Goal: Find specific page/section: Find specific page/section

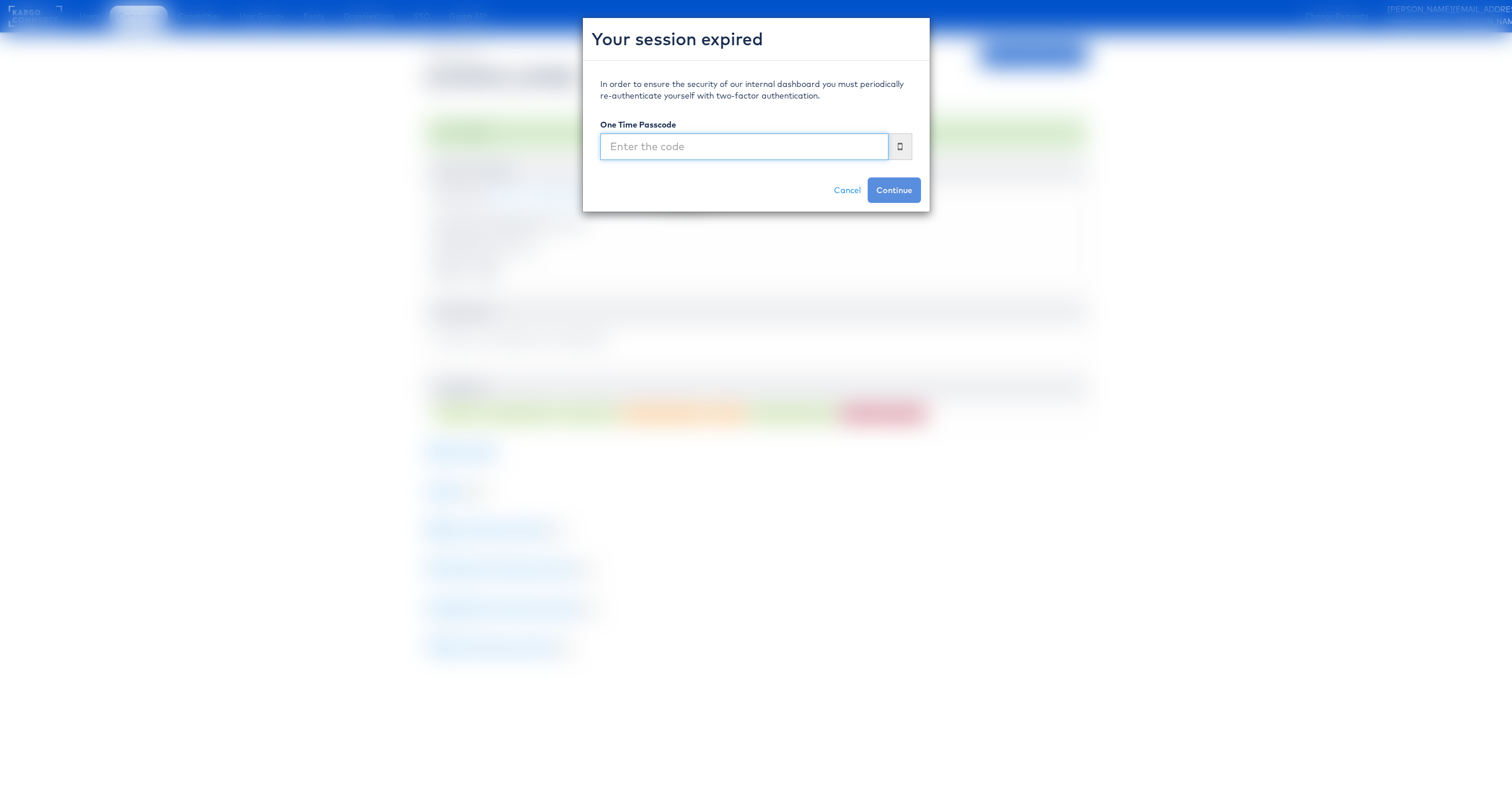
click at [693, 156] on input "text" at bounding box center [744, 146] width 288 height 27
type input "884046"
click at [868, 178] on button "Continue" at bounding box center [895, 190] width 53 height 25
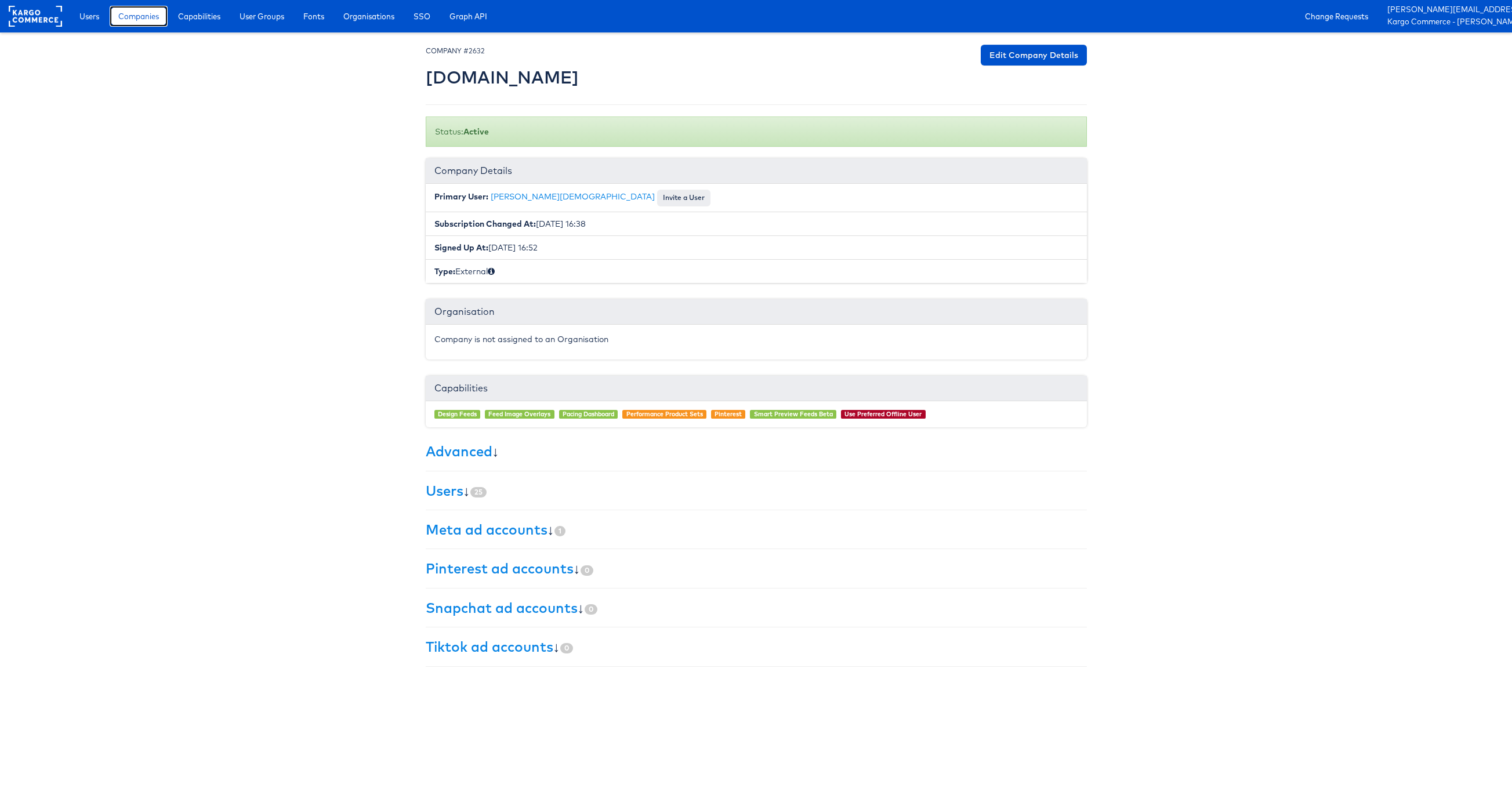
click at [122, 9] on link "Companies" at bounding box center [139, 16] width 58 height 21
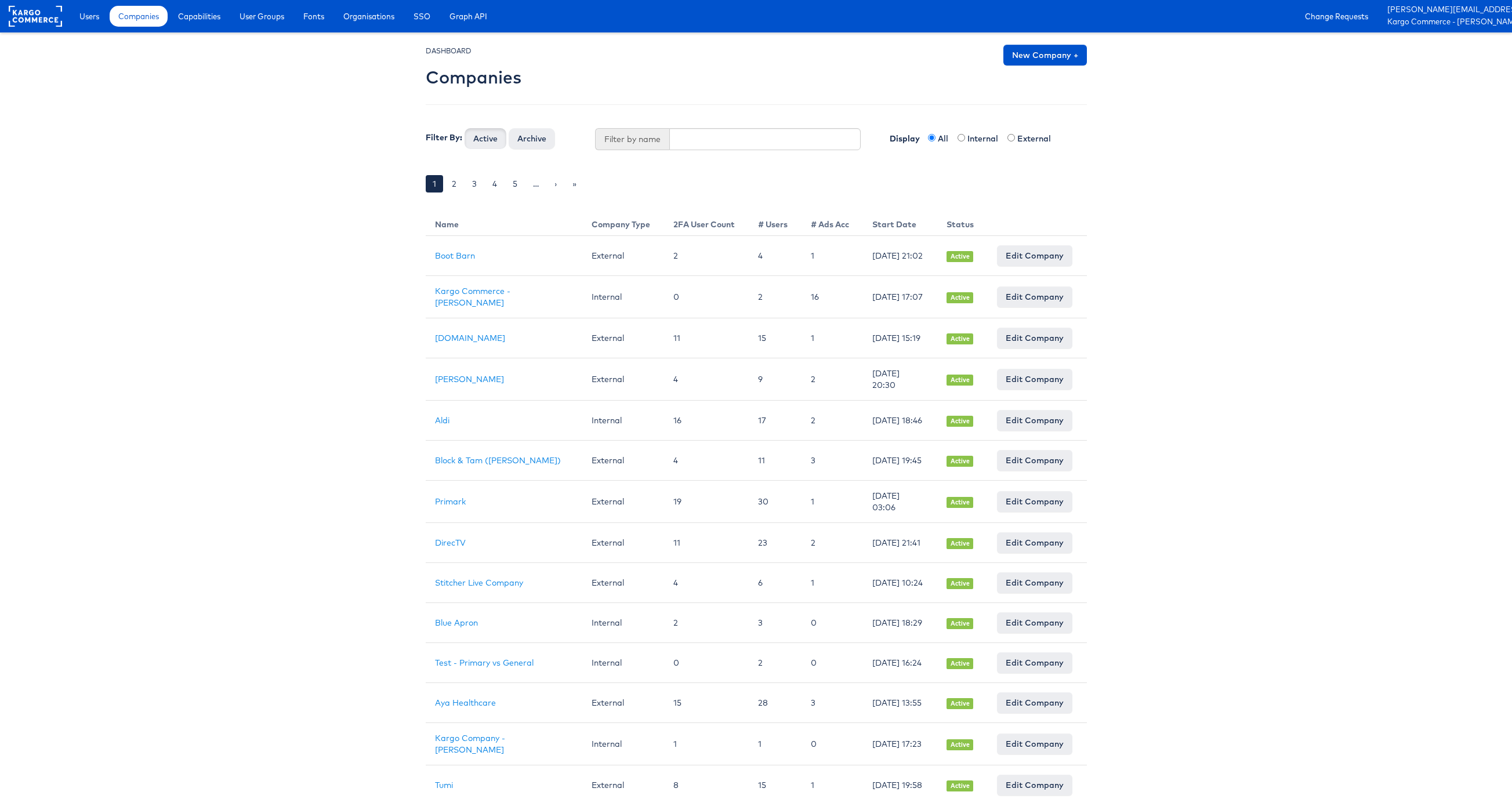
scroll to position [1, 0]
click at [690, 129] on input "text" at bounding box center [765, 138] width 191 height 22
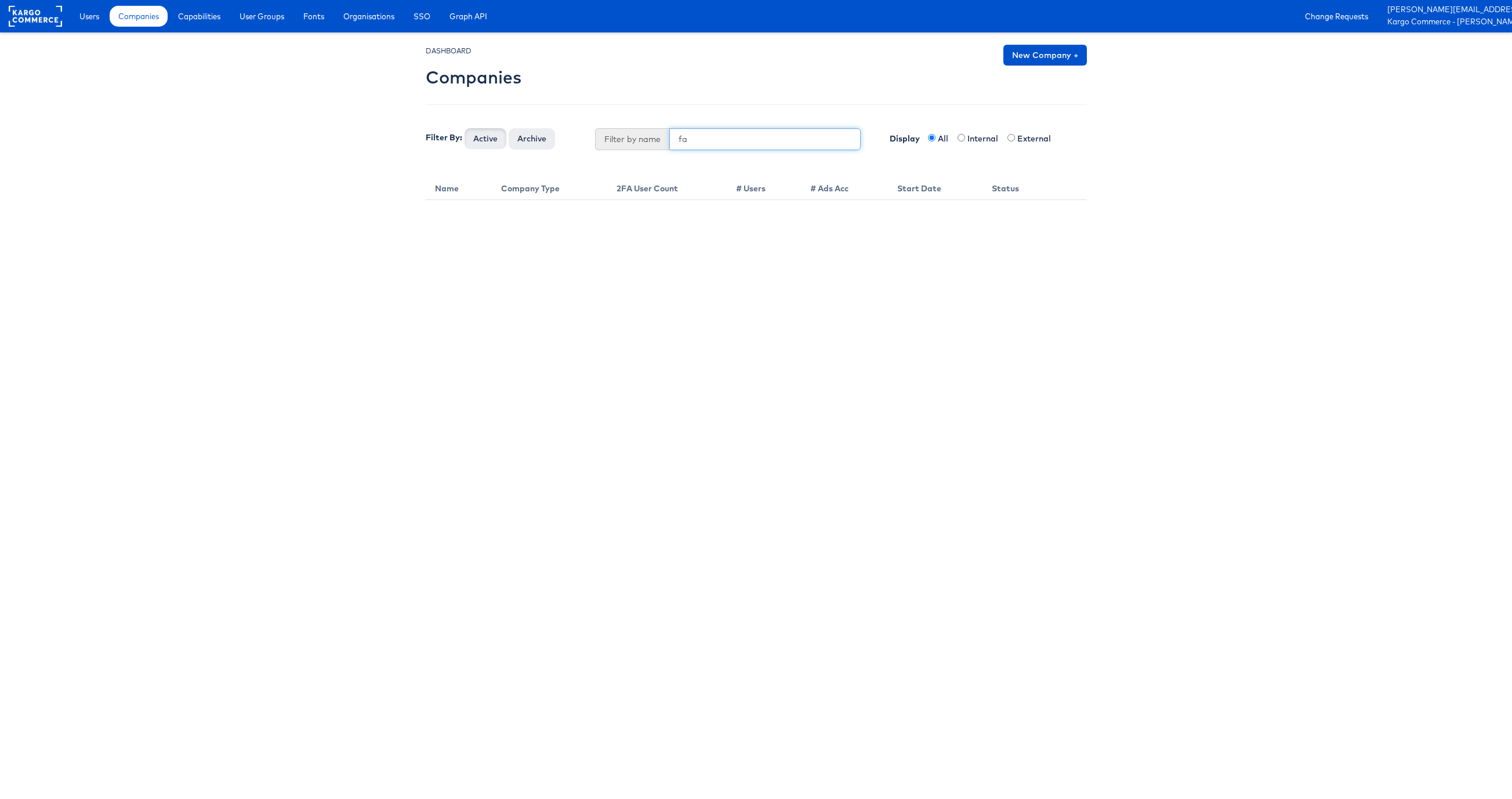
type input "f"
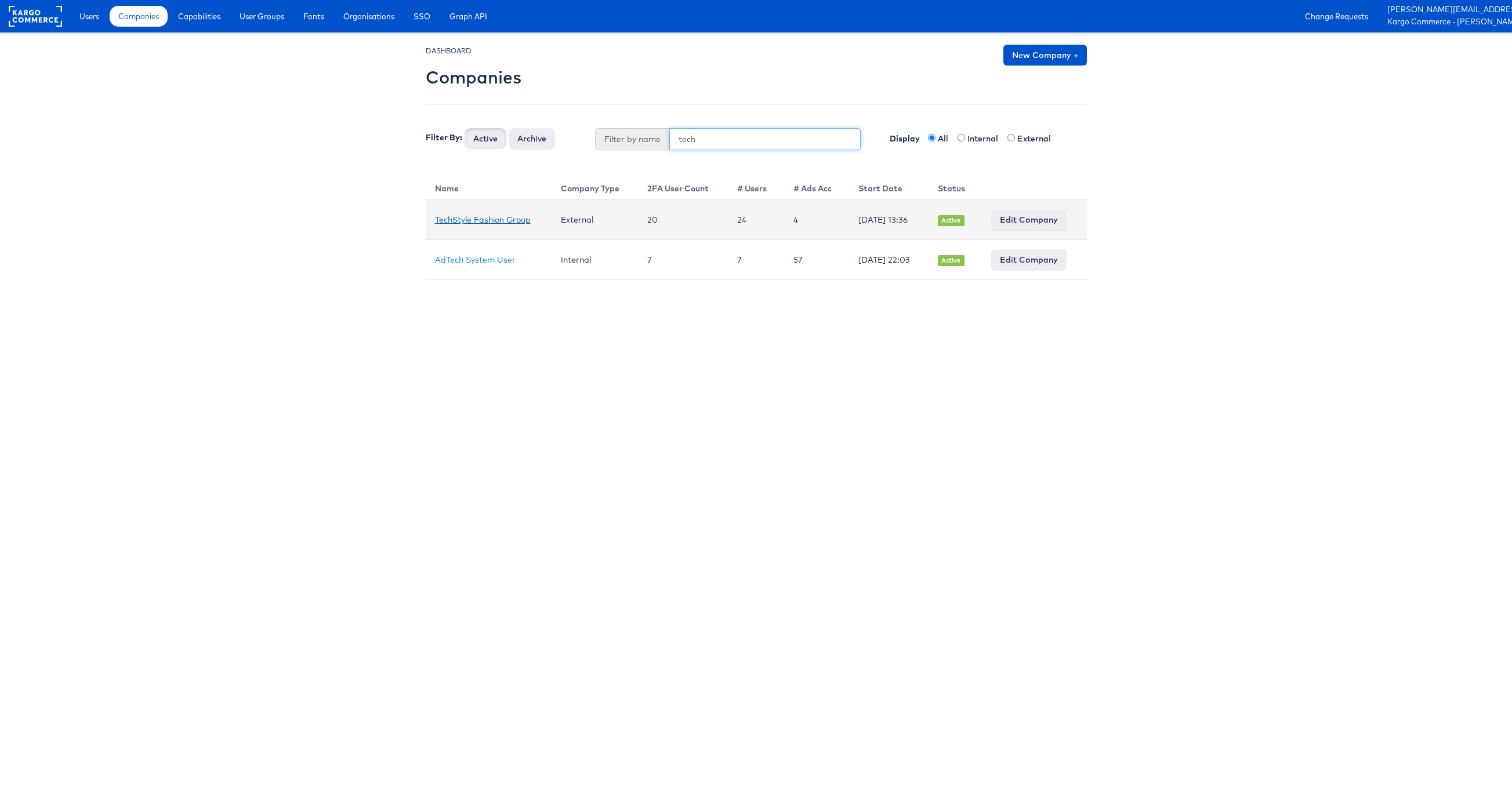
type input "tech"
click at [448, 215] on link "TechStyle Fashion Group" at bounding box center [483, 220] width 96 height 11
